Goal: Book appointment/travel/reservation

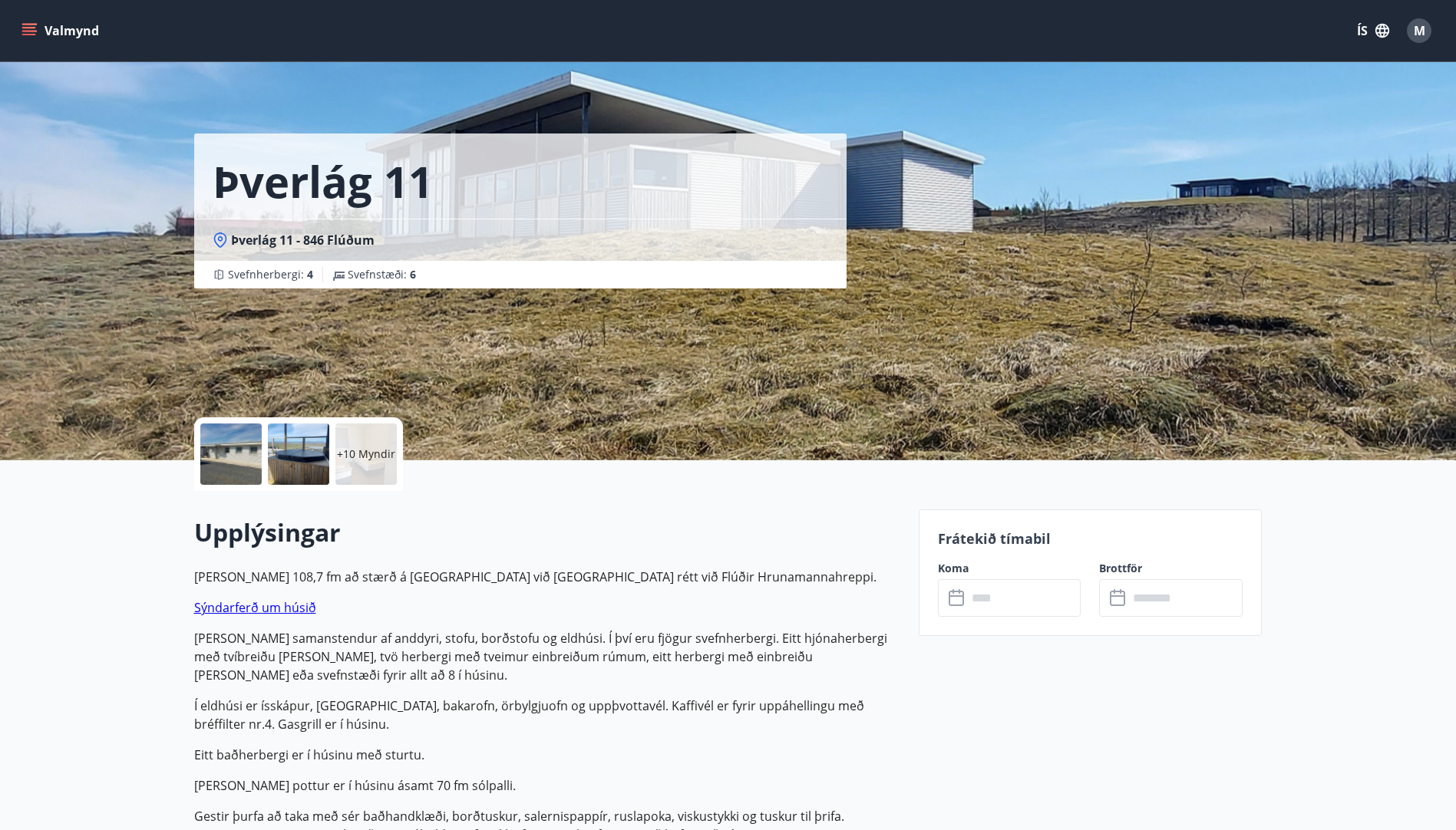
click at [34, 28] on icon "menu" at bounding box center [29, 28] width 14 height 2
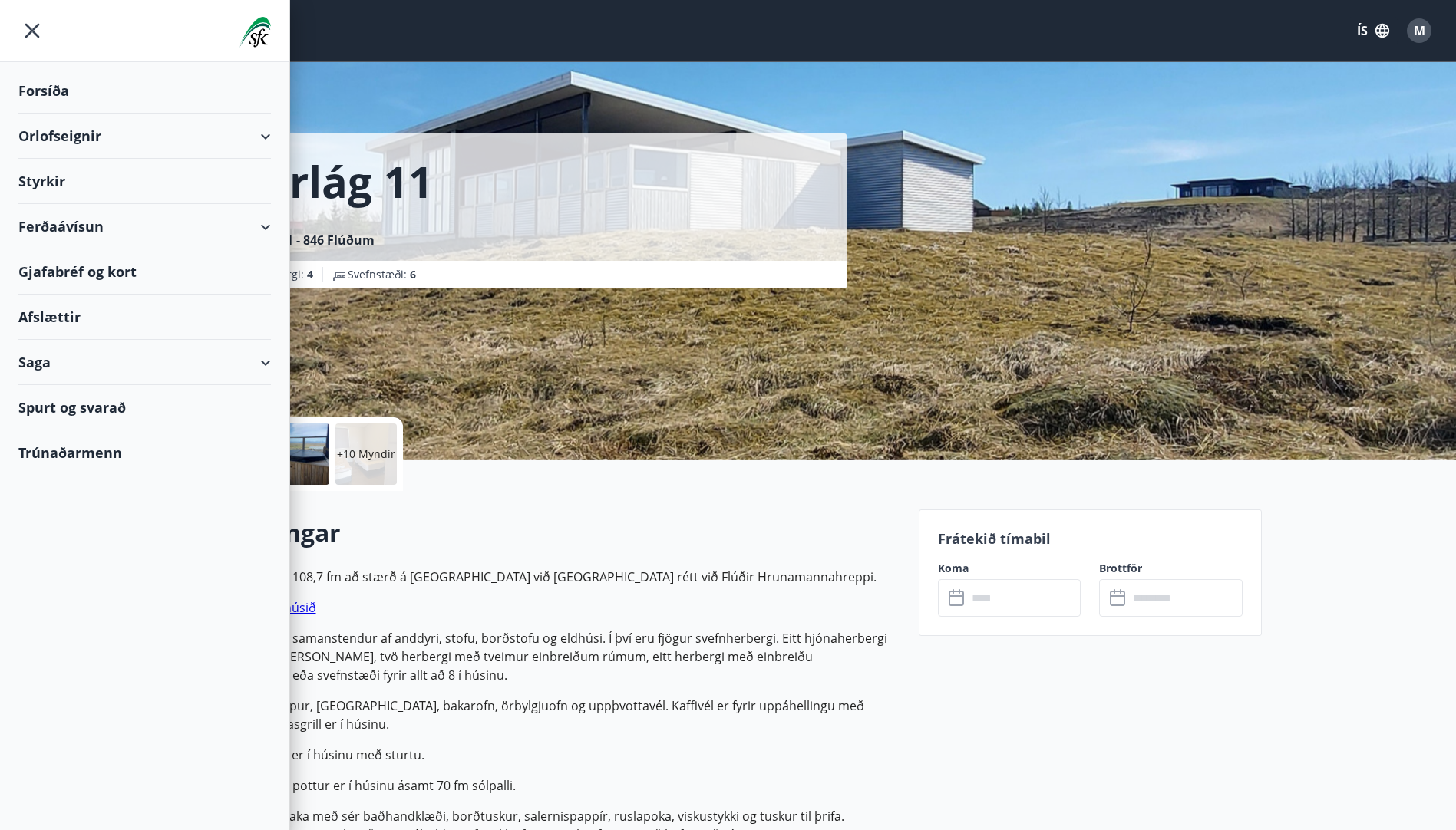
click at [264, 135] on div "Orlofseignir" at bounding box center [145, 136] width 252 height 45
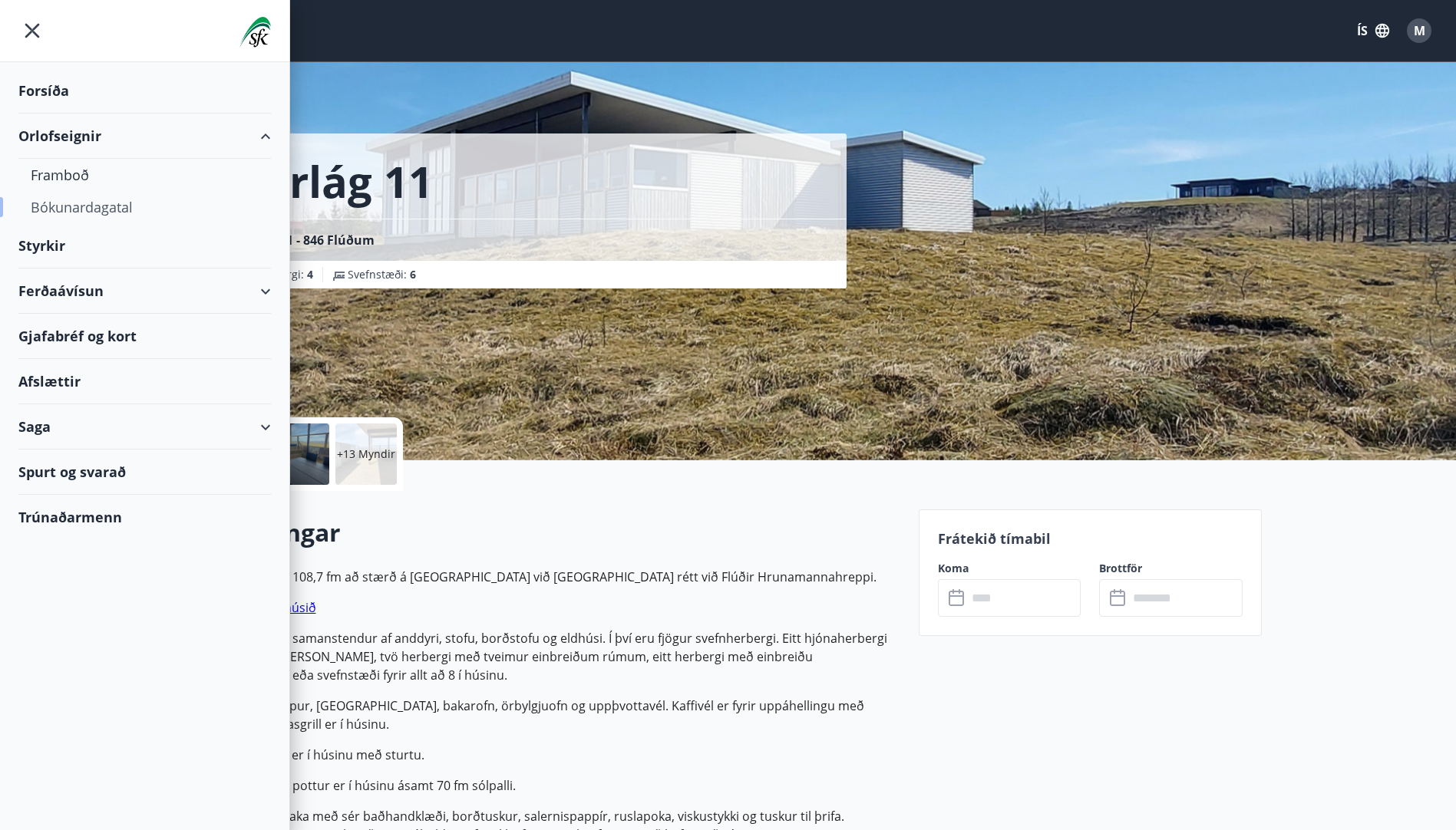
click at [95, 208] on div "Bókunardagatal" at bounding box center [145, 208] width 228 height 32
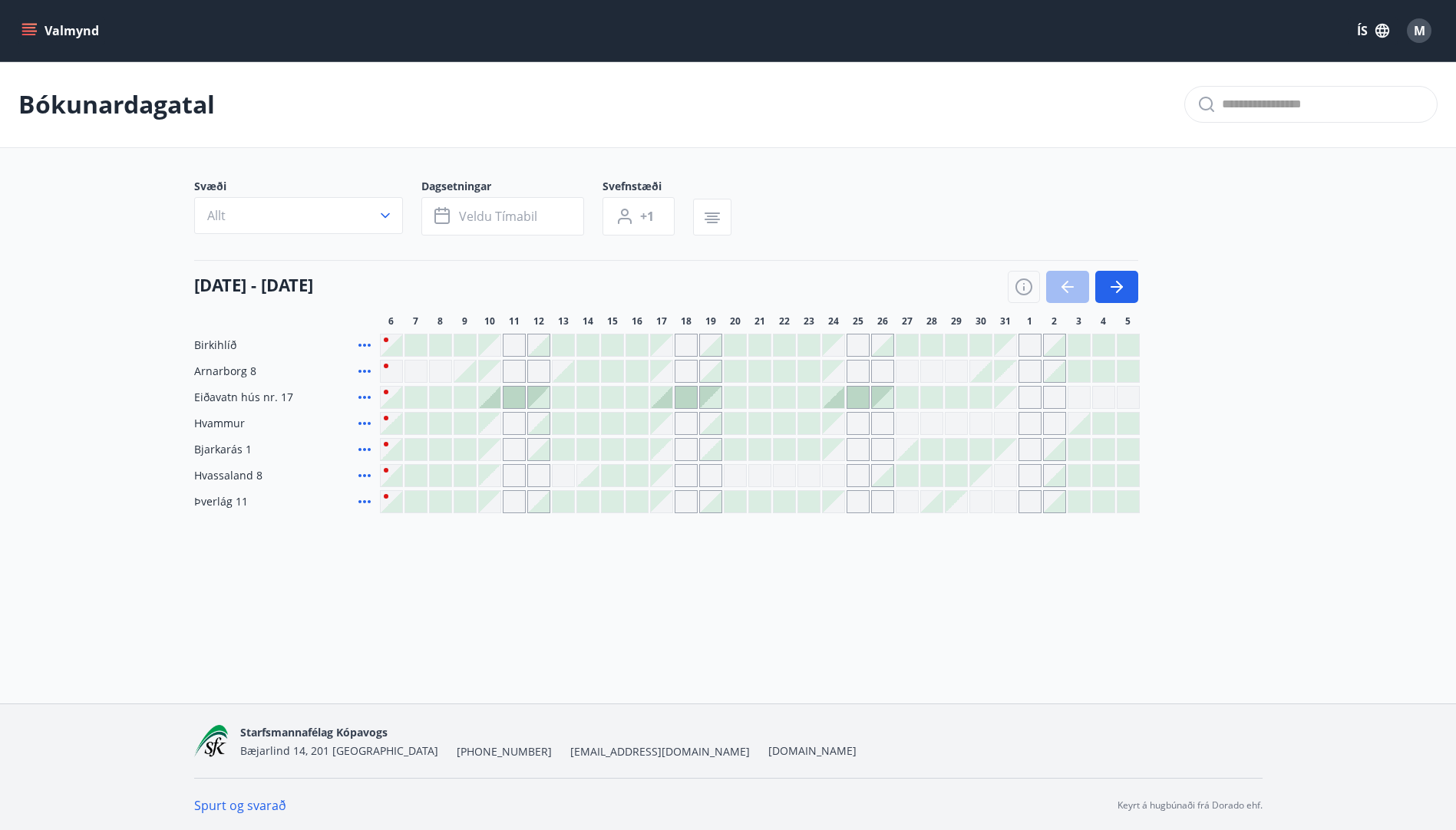
click at [688, 369] on div "Gráir dagar eru ekki bókanlegir" at bounding box center [686, 371] width 23 height 23
click at [678, 391] on div at bounding box center [686, 397] width 22 height 22
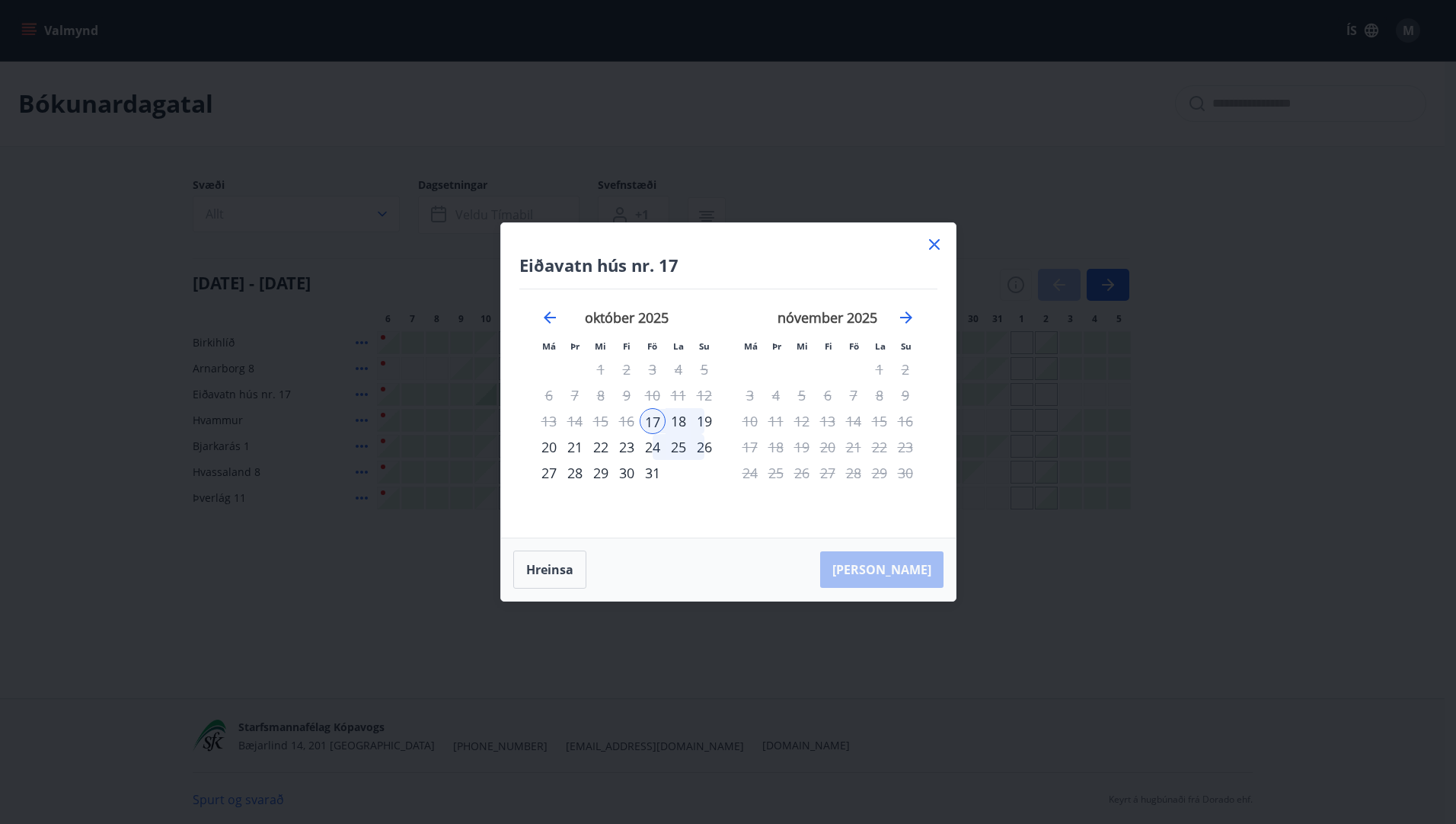
click at [648, 419] on div "17" at bounding box center [653, 421] width 26 height 26
click at [705, 420] on div "19" at bounding box center [704, 421] width 26 height 26
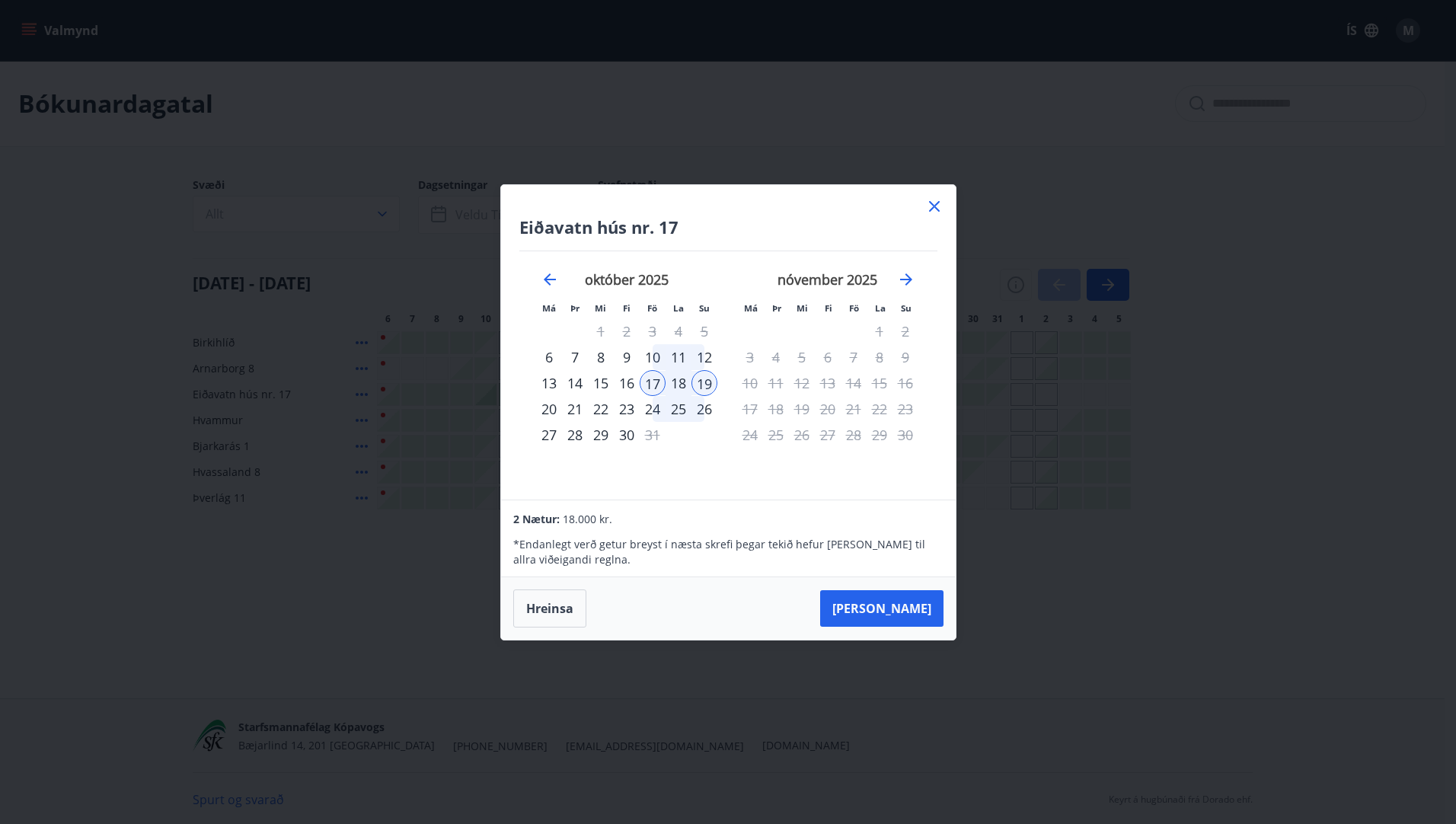
click at [704, 380] on div "19" at bounding box center [704, 383] width 26 height 26
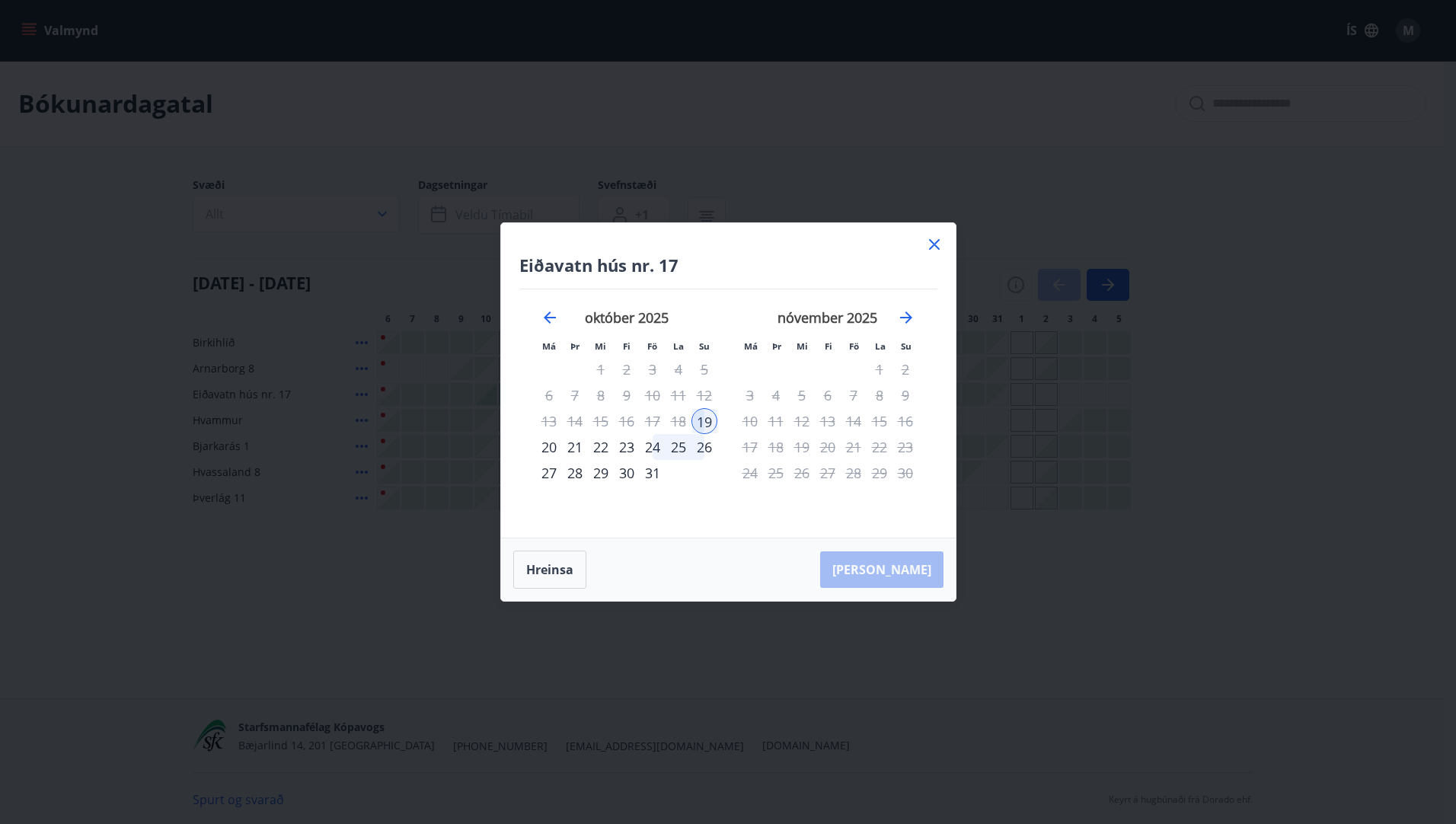
click at [651, 444] on div "24" at bounding box center [653, 447] width 26 height 26
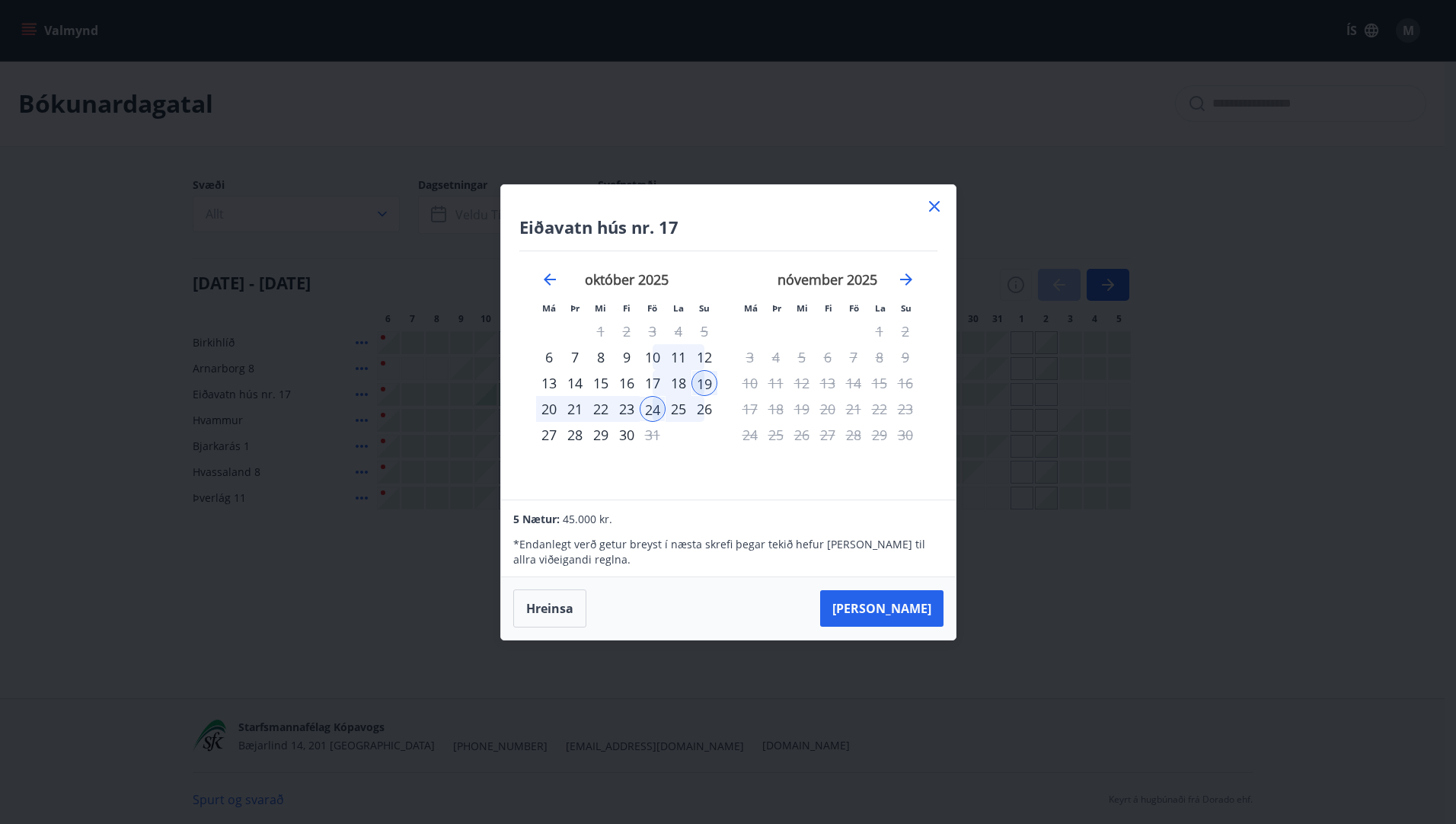
click at [706, 408] on div "26" at bounding box center [704, 409] width 26 height 26
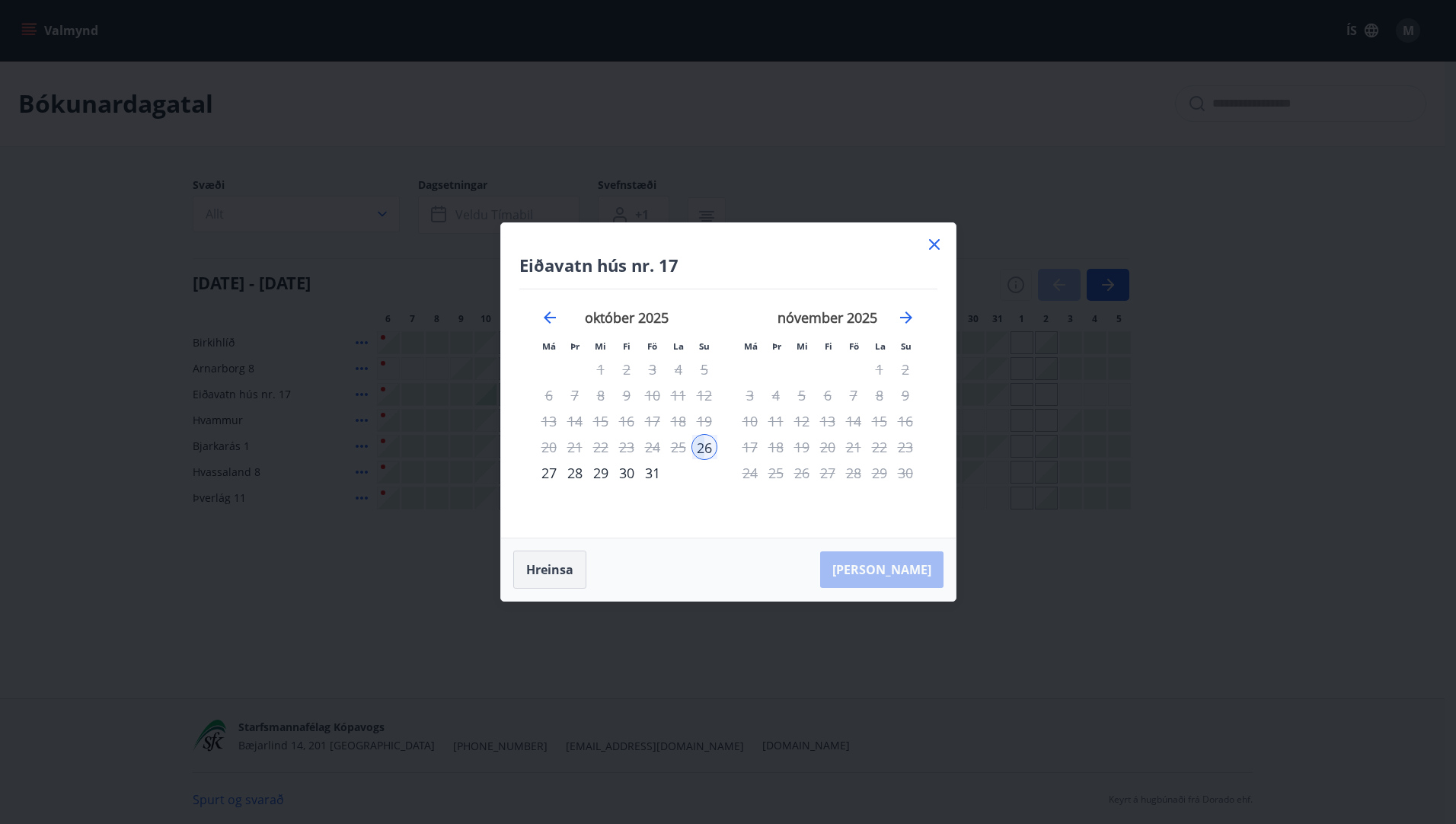
click at [548, 567] on button "Hreinsa" at bounding box center [550, 570] width 73 height 38
drag, startPoint x: 547, startPoint y: 397, endPoint x: 603, endPoint y: 391, distance: 56.3
click at [603, 391] on tr "6 7 8 9 10 11 12" at bounding box center [627, 395] width 182 height 26
click at [651, 394] on div "10" at bounding box center [653, 395] width 26 height 26
click at [706, 394] on div "12" at bounding box center [704, 395] width 26 height 26
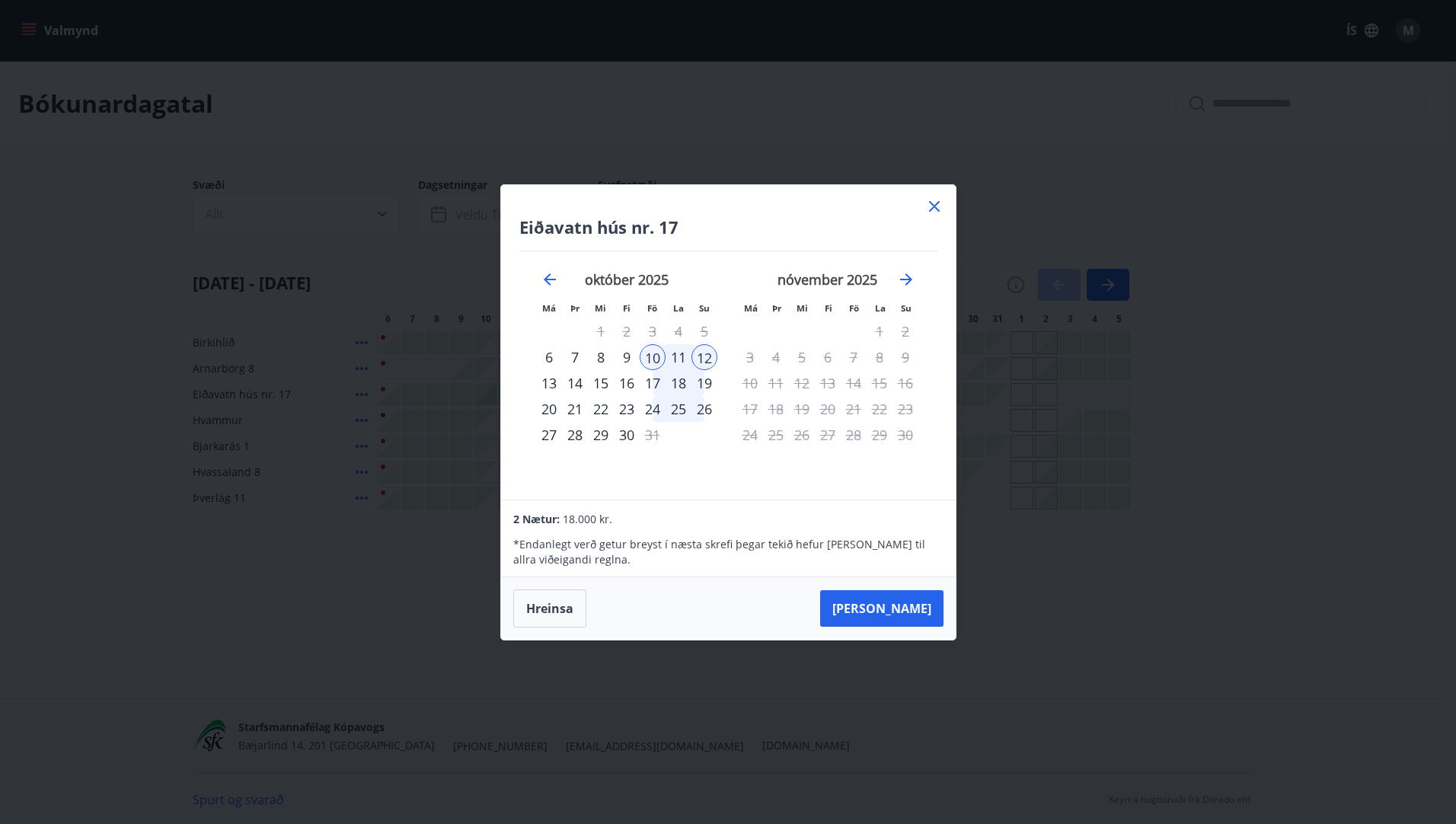
click at [654, 380] on div "17" at bounding box center [653, 383] width 26 height 26
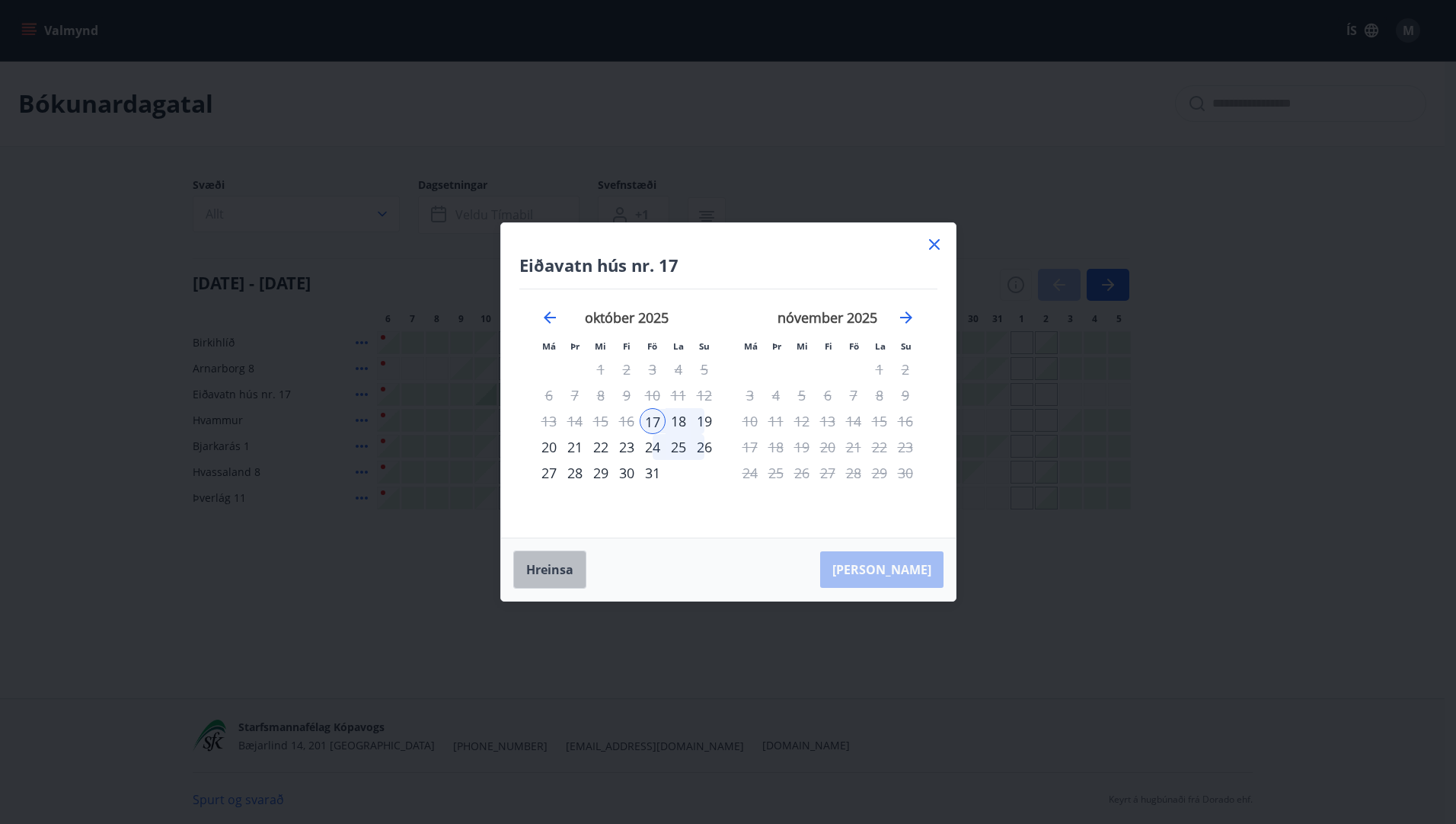
click at [539, 562] on button "Hreinsa" at bounding box center [550, 570] width 73 height 38
click at [656, 390] on div "10" at bounding box center [653, 395] width 26 height 26
click at [657, 420] on div "17" at bounding box center [653, 421] width 26 height 26
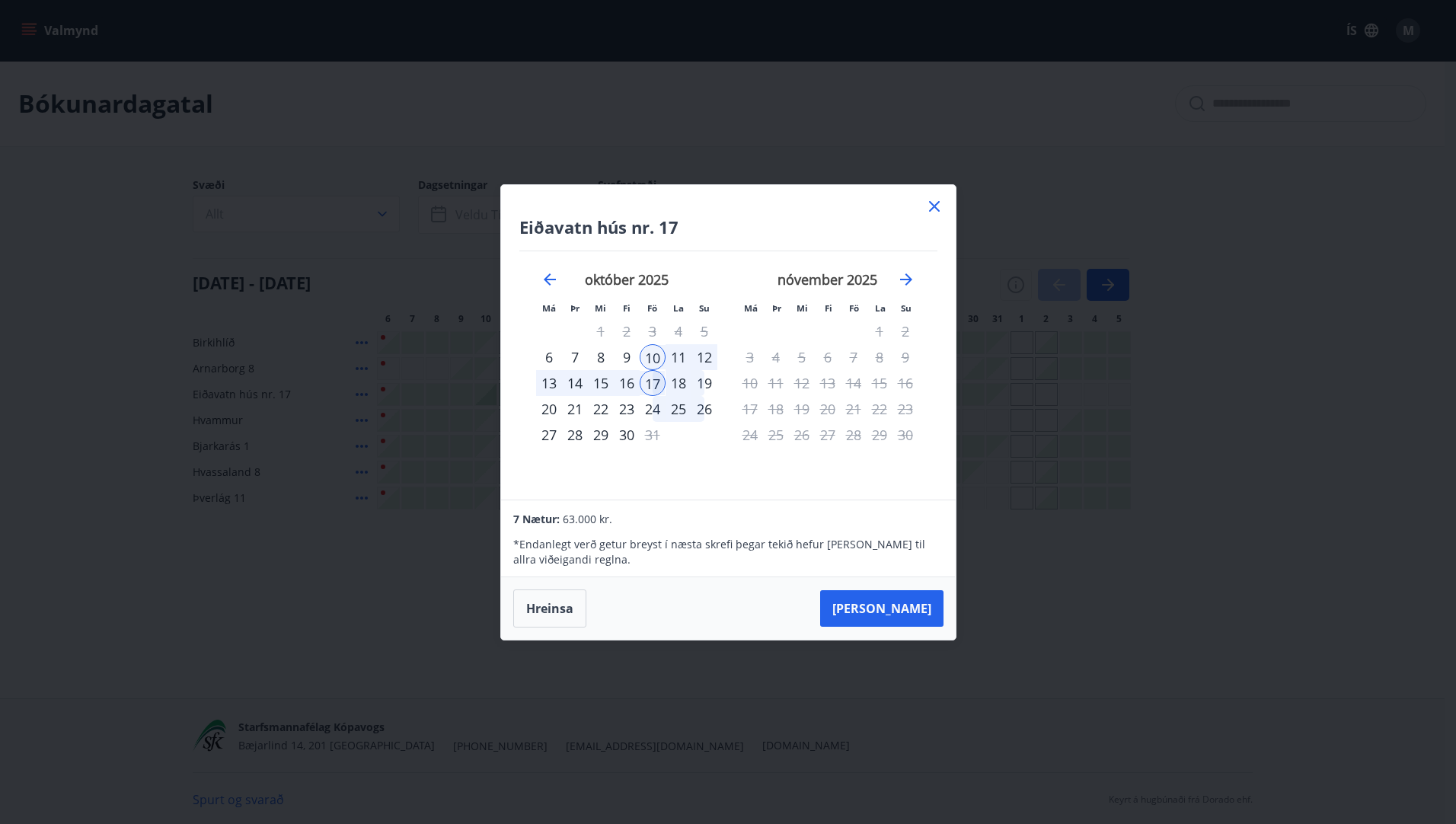
click at [628, 382] on div "16" at bounding box center [627, 383] width 26 height 26
click at [654, 358] on div "10" at bounding box center [653, 357] width 26 height 26
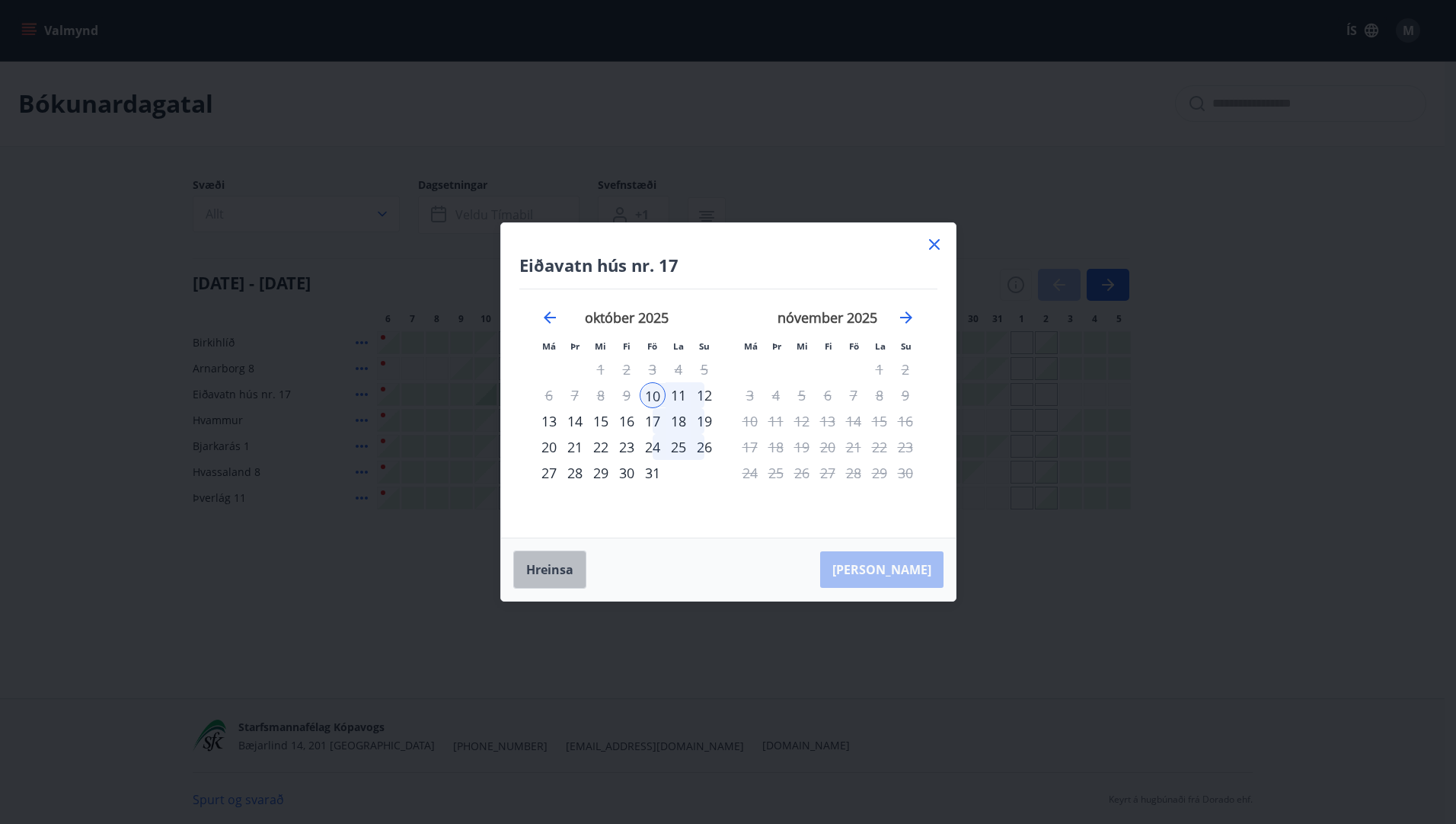
click at [554, 568] on button "Hreinsa" at bounding box center [550, 570] width 73 height 38
click at [651, 388] on div "10" at bounding box center [653, 395] width 26 height 26
click at [625, 417] on div "16" at bounding box center [627, 421] width 26 height 26
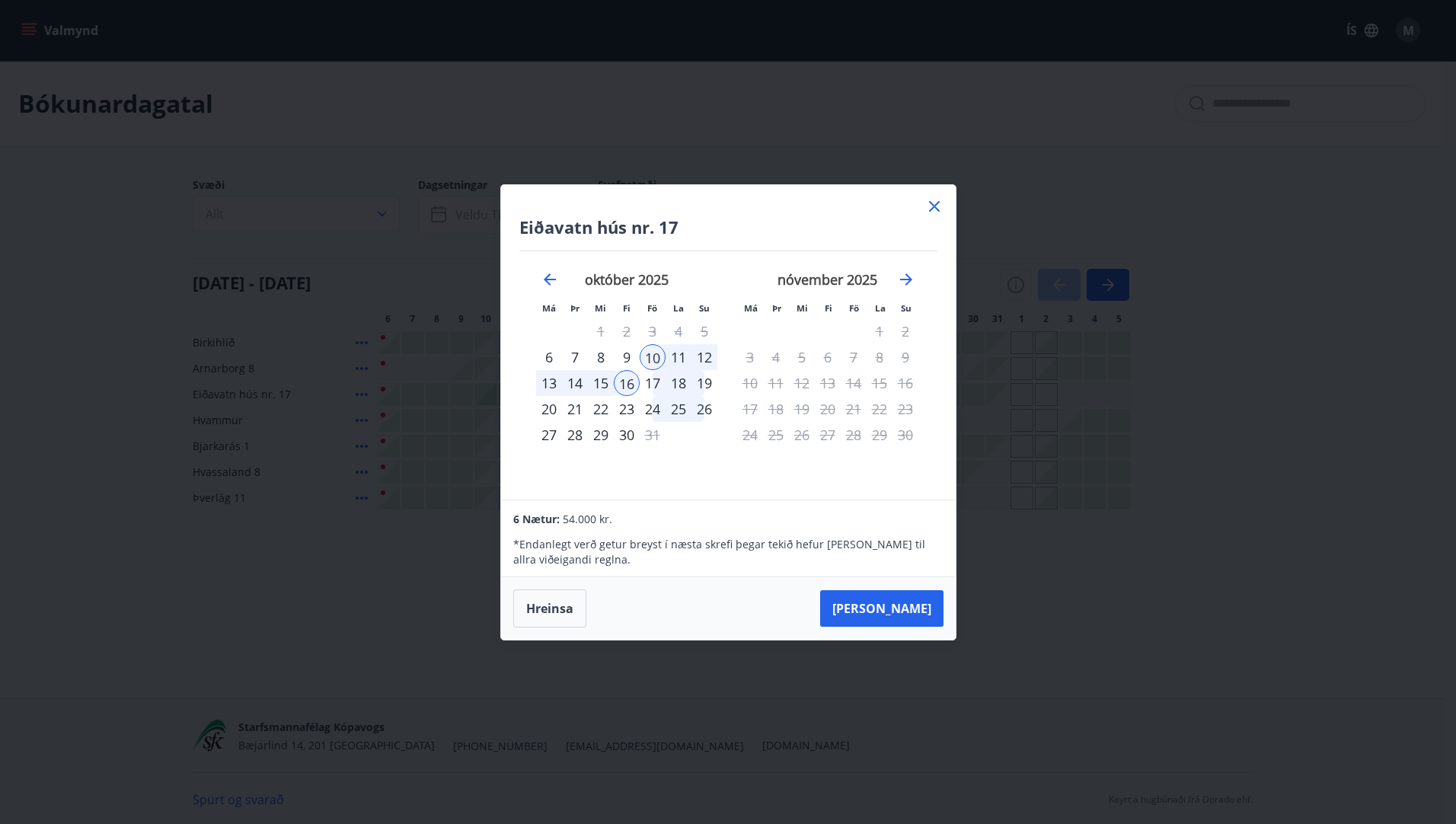
click at [653, 407] on div "24" at bounding box center [653, 409] width 26 height 26
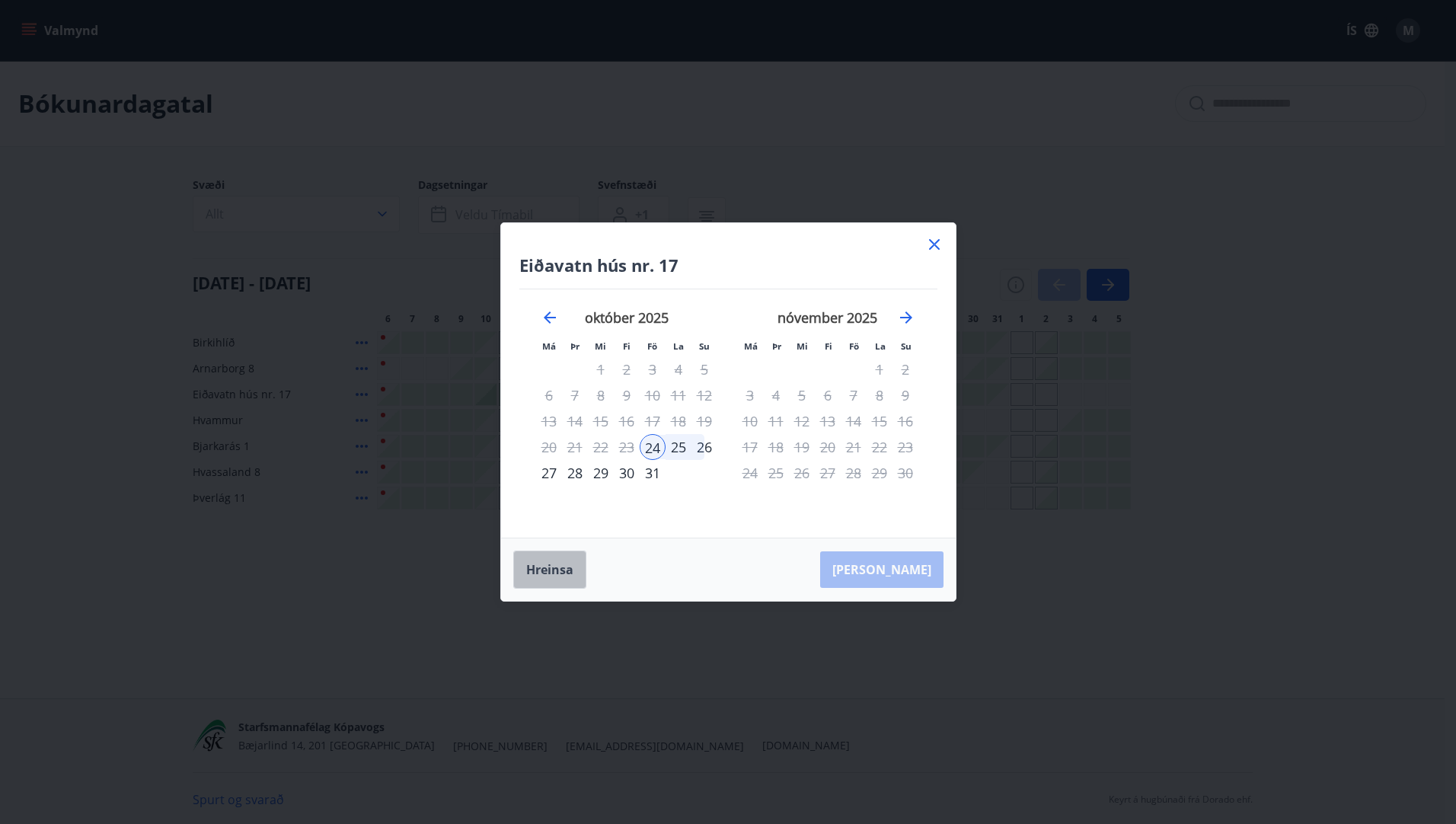
click at [561, 565] on button "Hreinsa" at bounding box center [550, 570] width 73 height 38
click at [652, 444] on div "24" at bounding box center [653, 447] width 26 height 26
click at [709, 443] on div "26" at bounding box center [704, 447] width 26 height 26
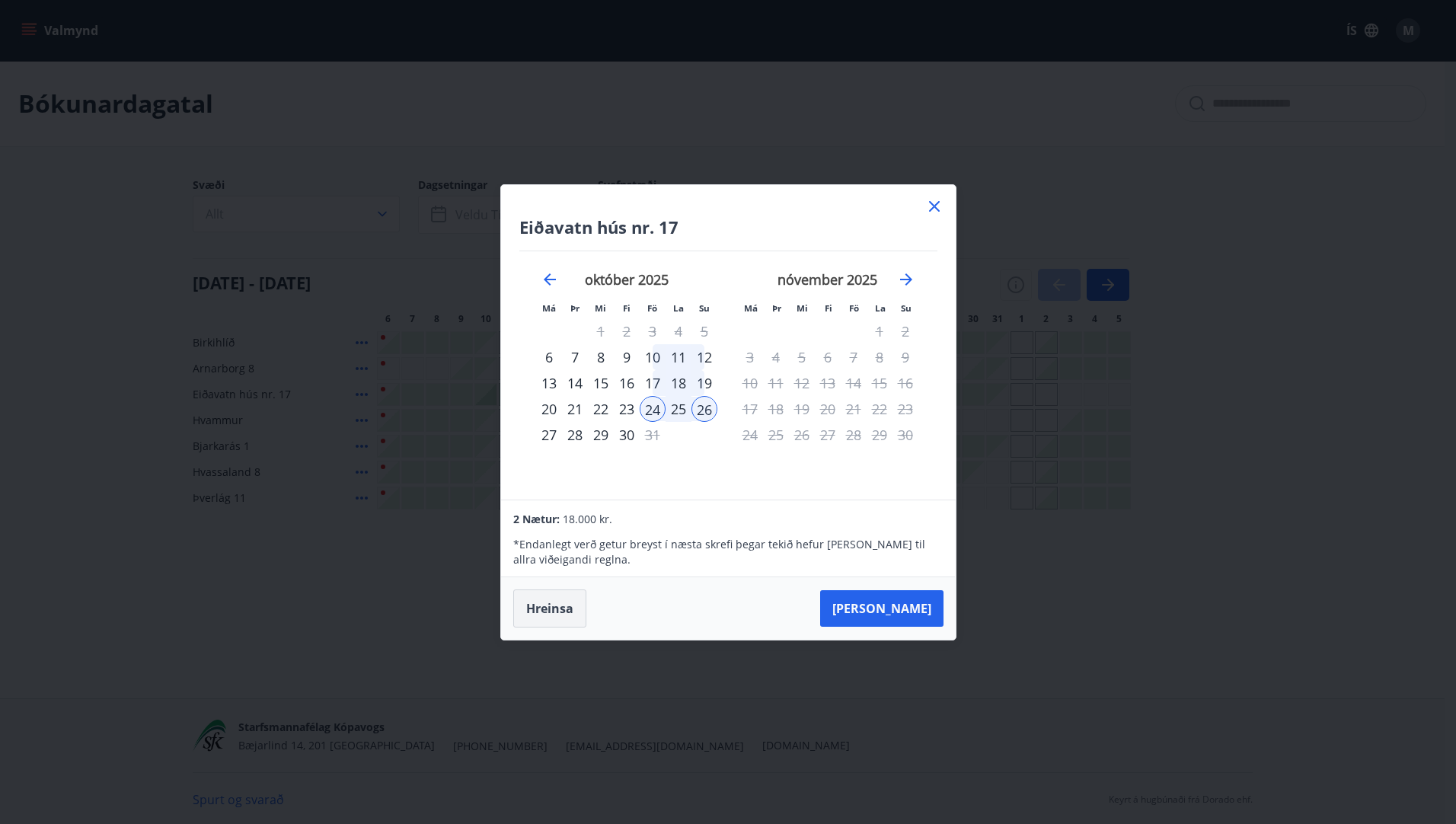
click at [554, 604] on button "Hreinsa" at bounding box center [550, 609] width 73 height 38
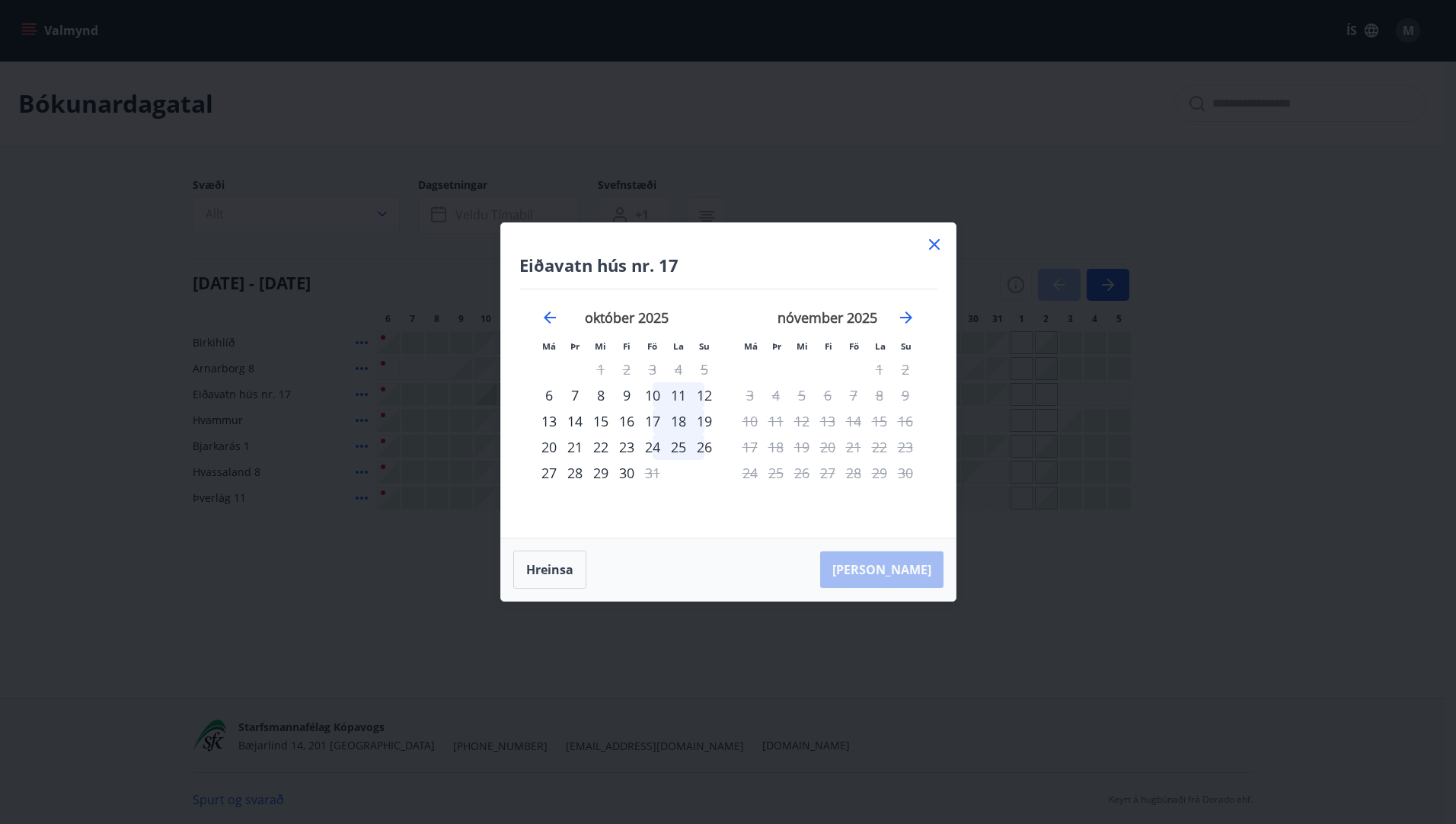
click at [657, 447] on div "24" at bounding box center [653, 447] width 26 height 26
click at [583, 471] on div "28" at bounding box center [575, 473] width 26 height 26
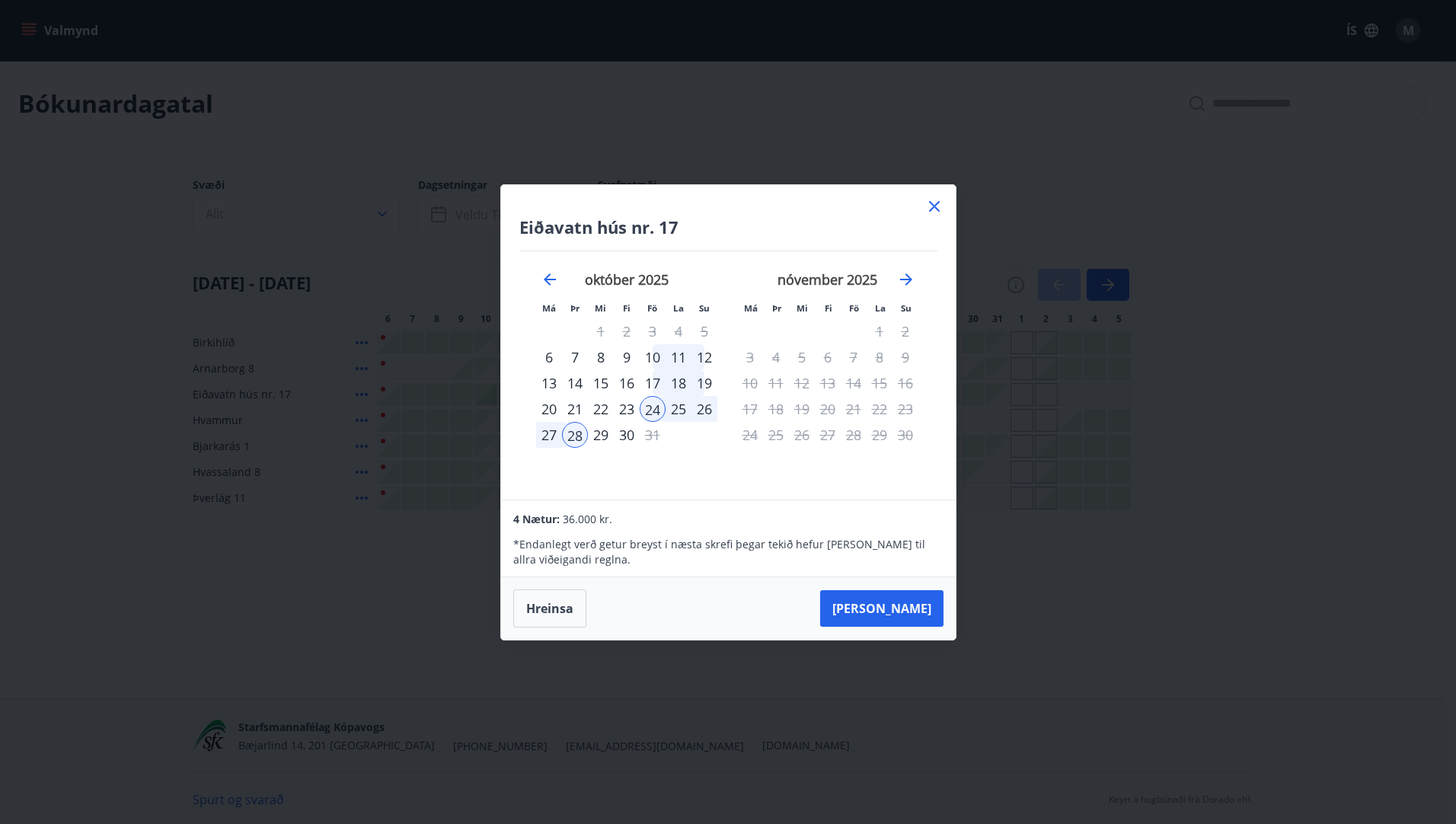
click at [927, 201] on icon at bounding box center [934, 207] width 18 height 18
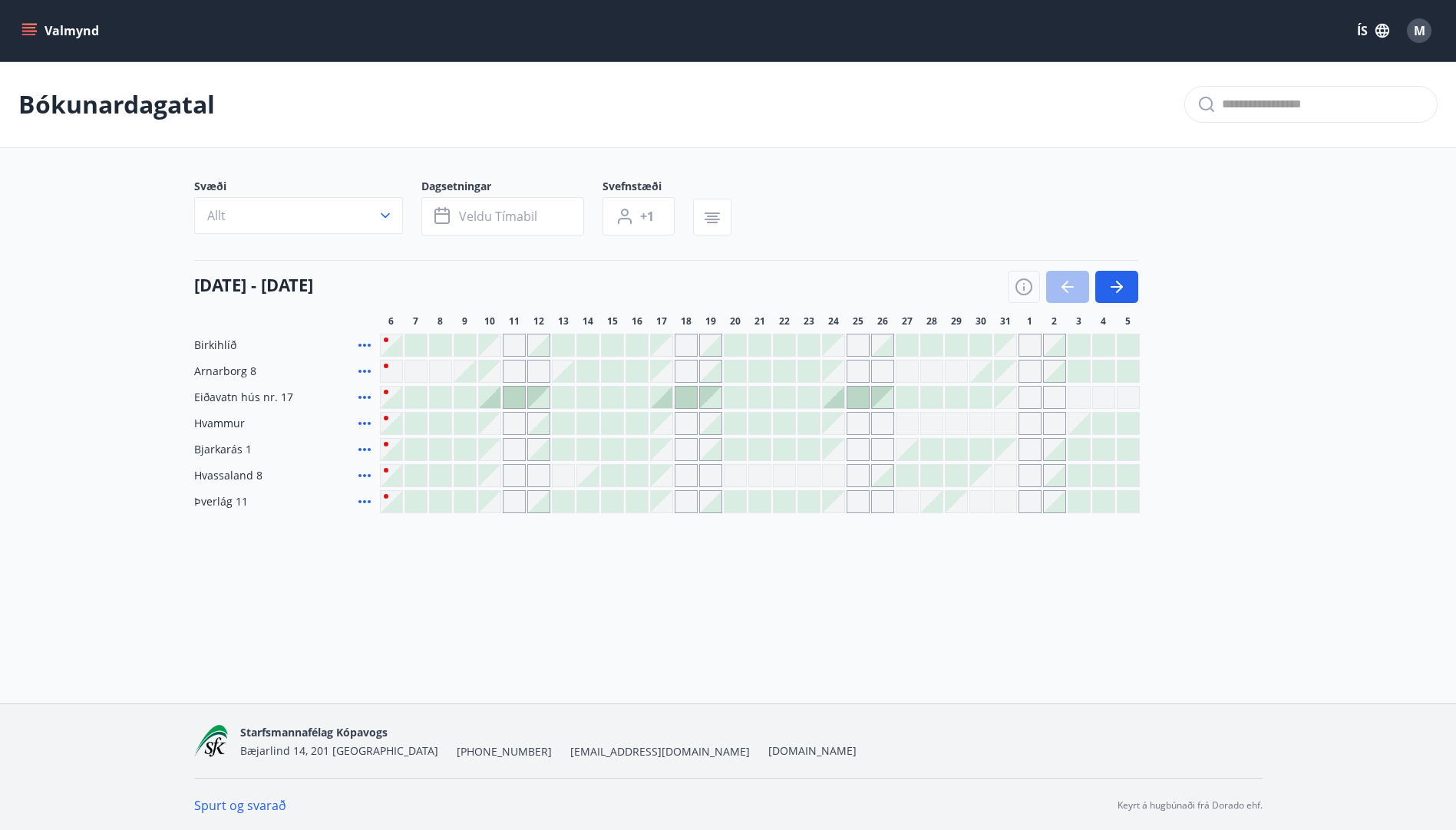
click at [32, 25] on icon "menu" at bounding box center [29, 31] width 15 height 15
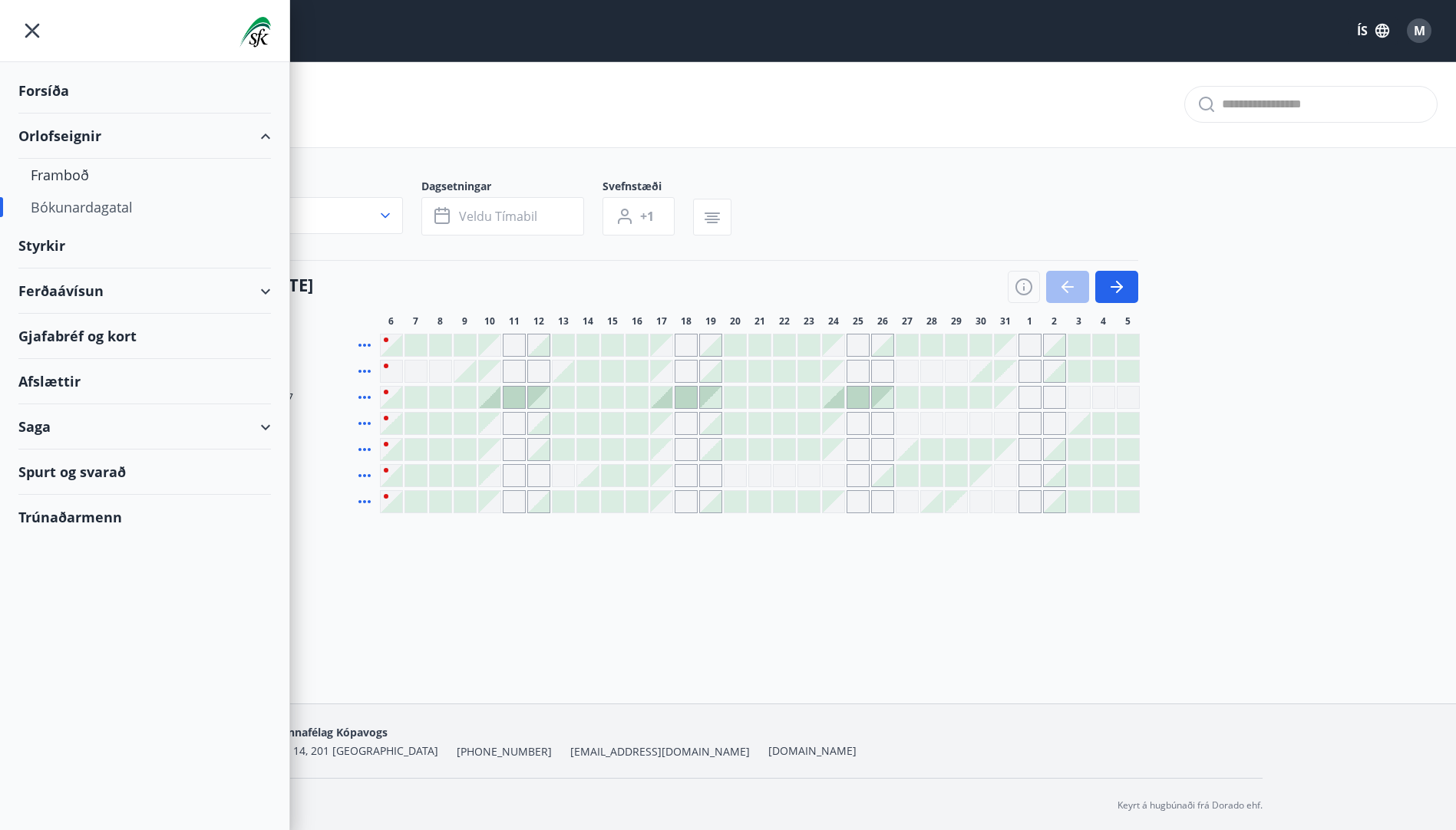
click at [78, 203] on div "Bókunardagatal" at bounding box center [145, 208] width 228 height 32
click at [651, 578] on div "Valmynd ÍS M [PERSON_NAME] Svæði Allt Dagsetningar Veldu tímabil Svefnstæði +1 …" at bounding box center [728, 351] width 1456 height 703
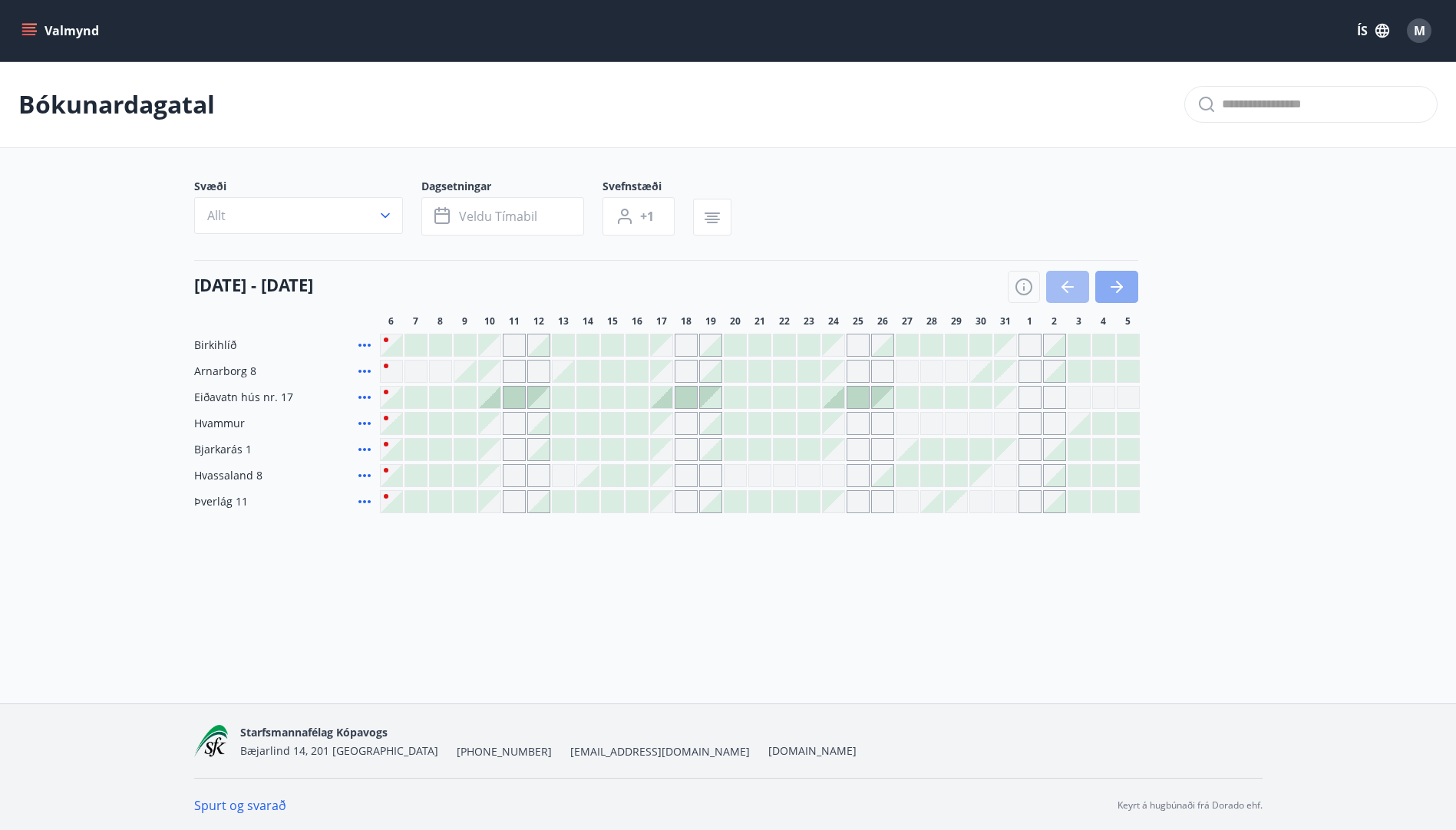
click at [1127, 286] on button "button" at bounding box center [1117, 287] width 43 height 32
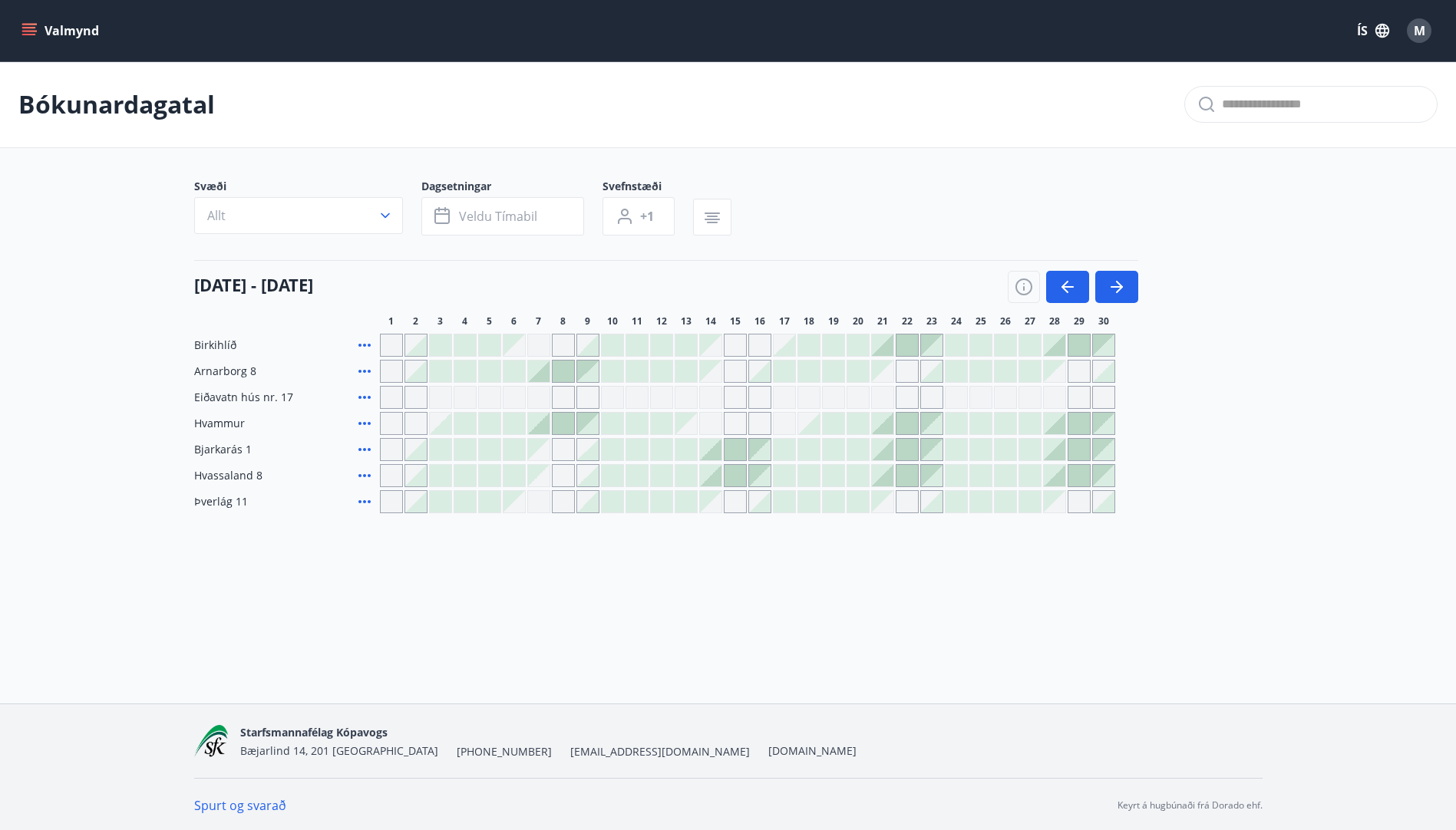
click at [734, 445] on div at bounding box center [735, 450] width 22 height 22
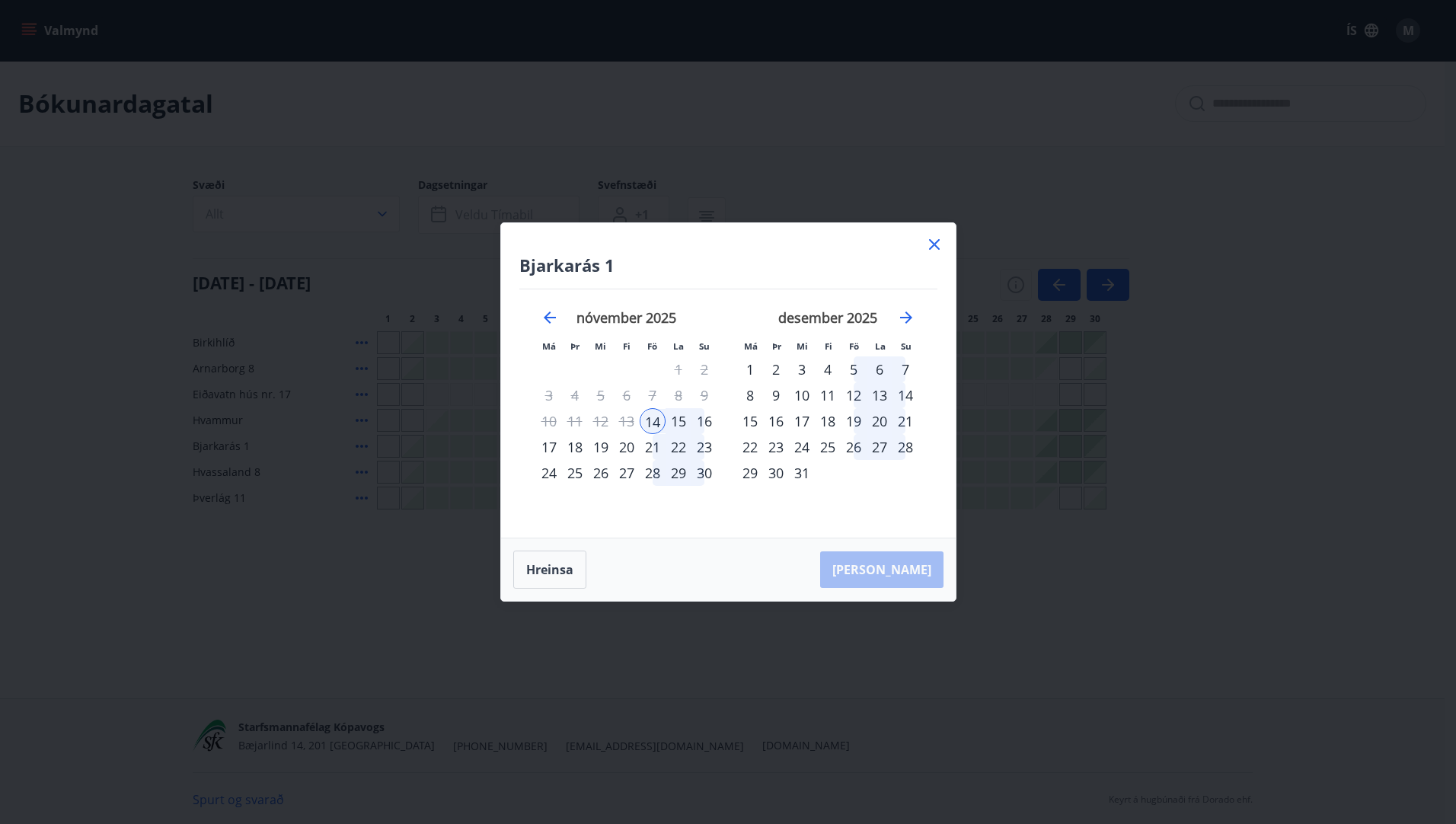
click at [623, 446] on div "20" at bounding box center [627, 447] width 26 height 26
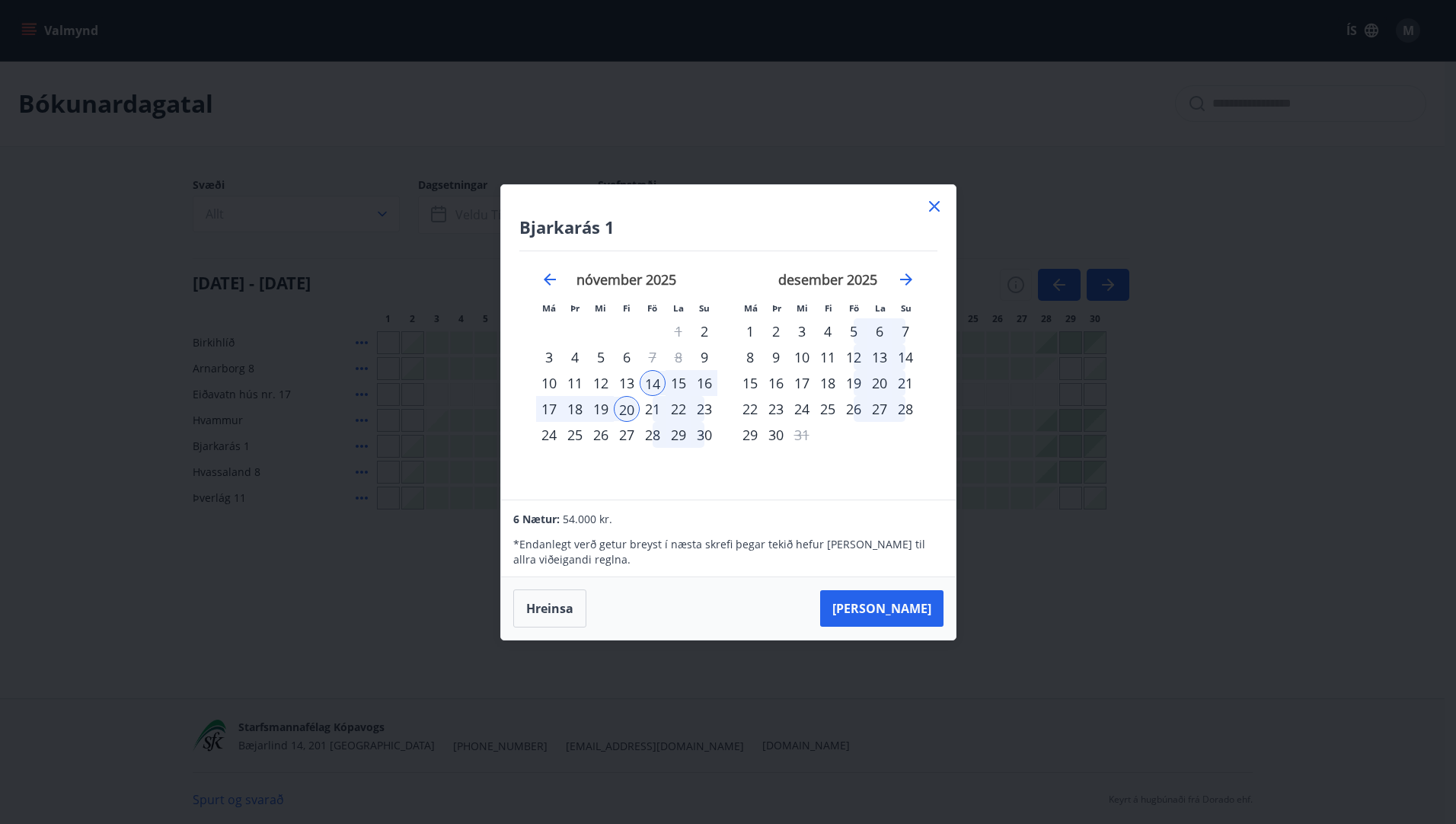
click at [935, 205] on icon at bounding box center [934, 207] width 11 height 11
